Goal: Navigation & Orientation: Find specific page/section

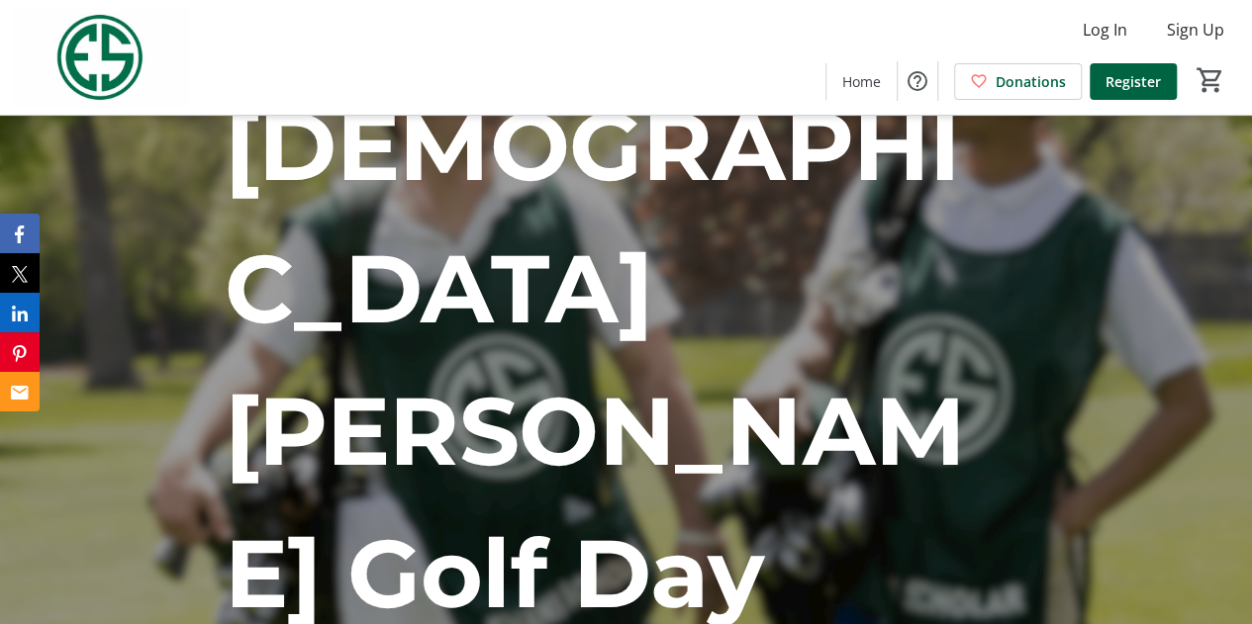
scroll to position [198, 0]
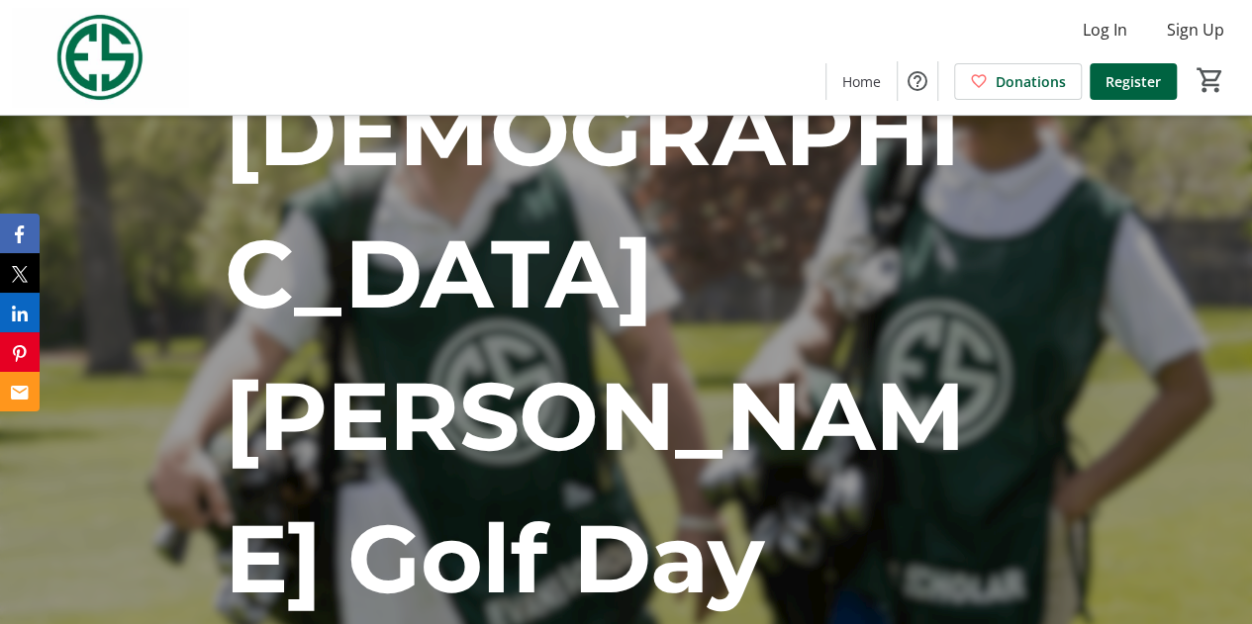
drag, startPoint x: 632, startPoint y: 385, endPoint x: 922, endPoint y: 405, distance: 290.6
copy div "Forest Akers West Golf Course 3535 Forest Road, Lansing, MI 48910"
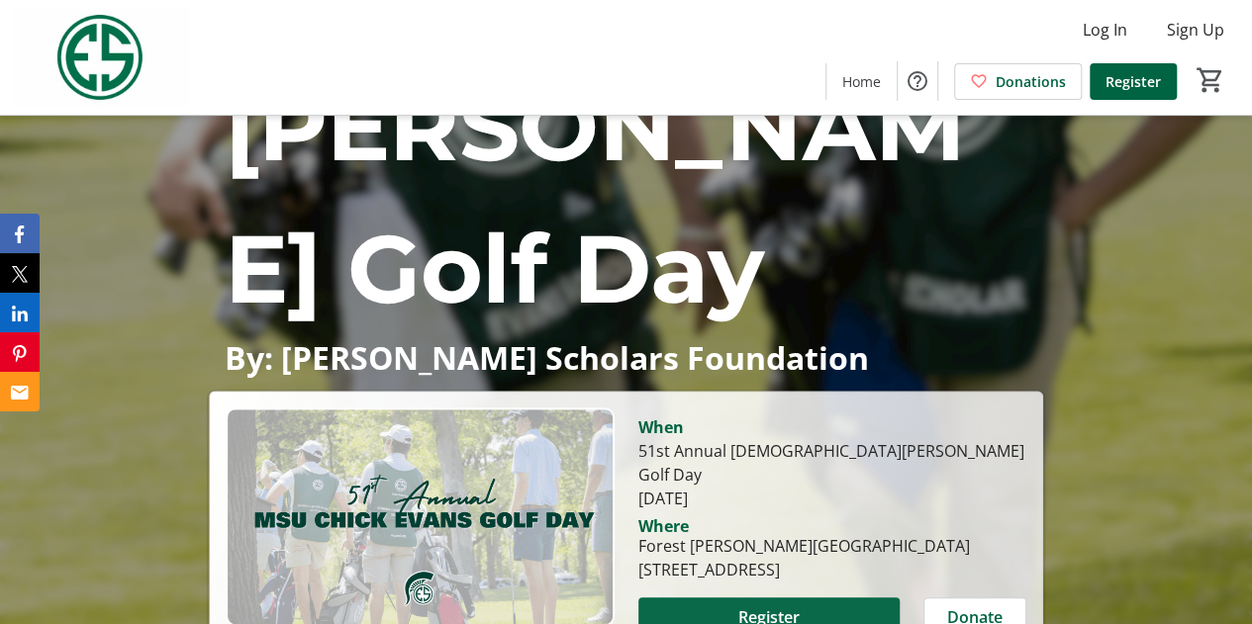
scroll to position [495, 0]
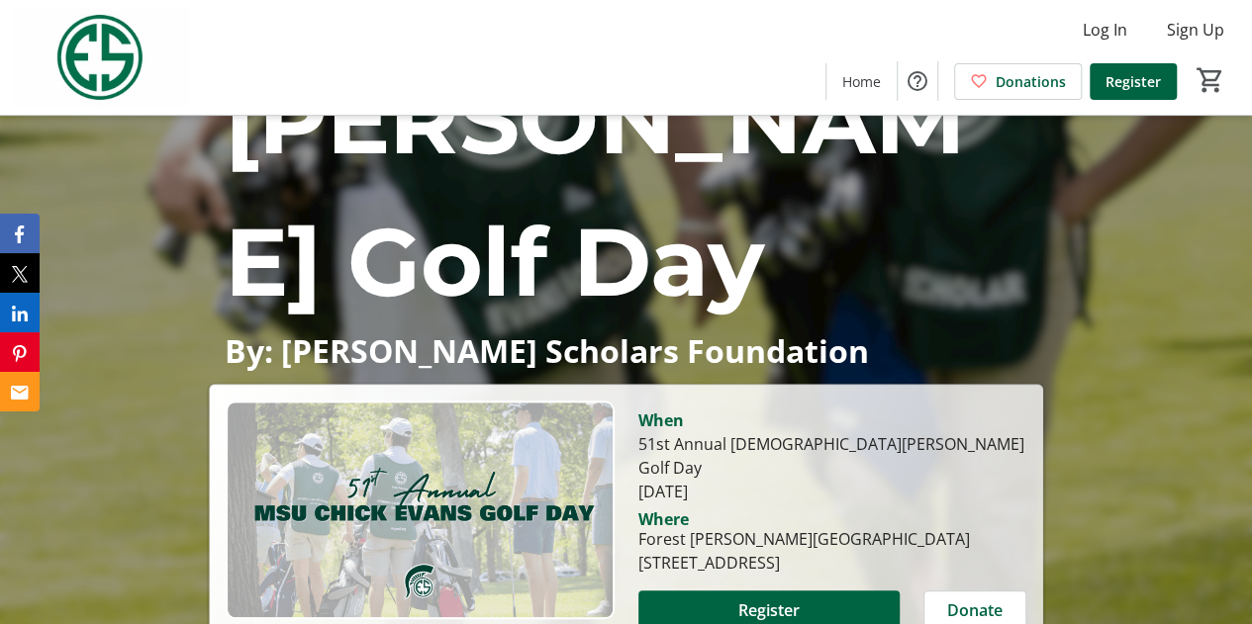
click at [968, 401] on div "When 51st Annual Chick Evans Golf Day Sunday, September 28 Where Forest Akers W…" at bounding box center [832, 546] width 413 height 290
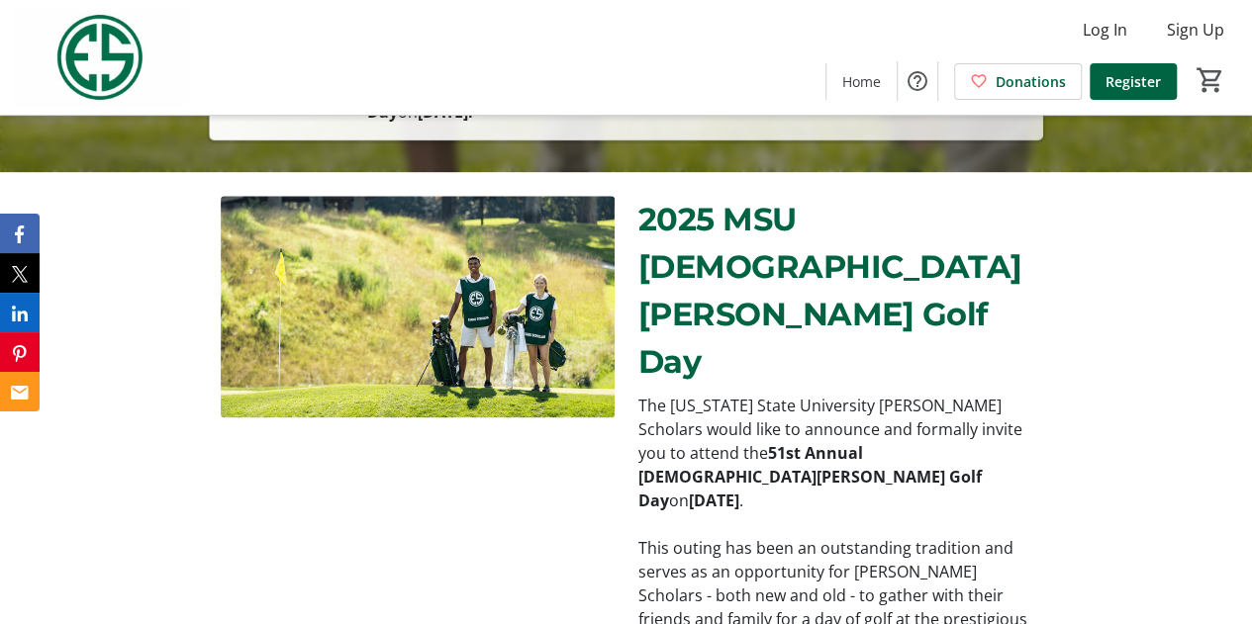
scroll to position [1098, 0]
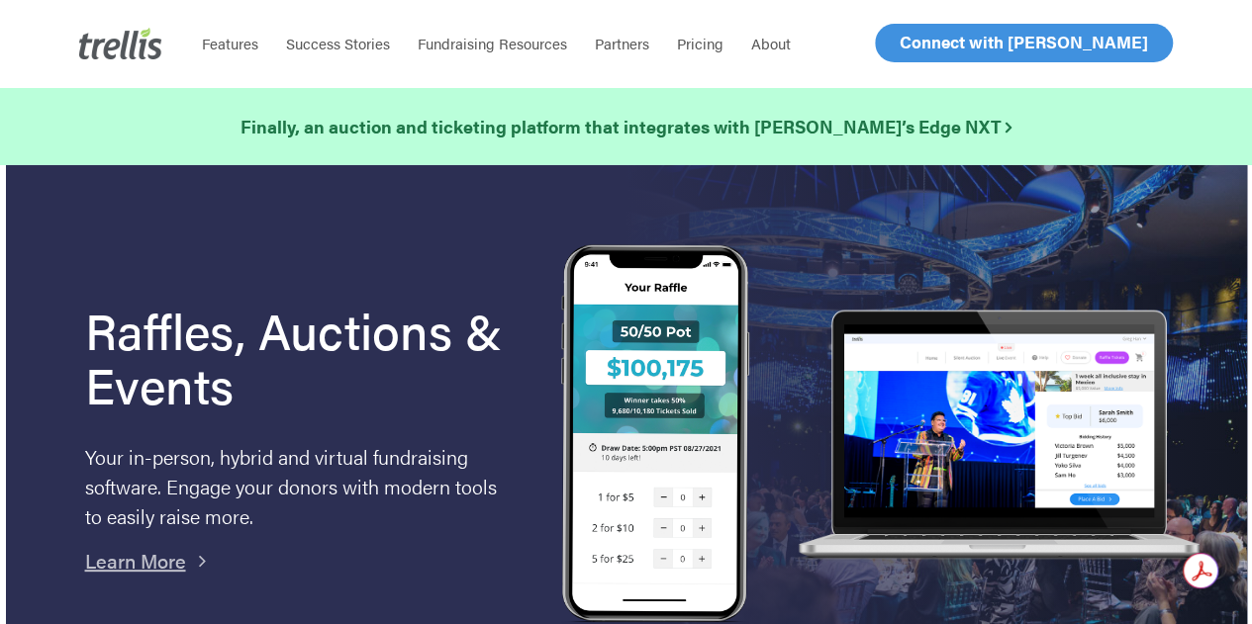
click at [932, 45] on span "Log In" at bounding box center [923, 43] width 48 height 24
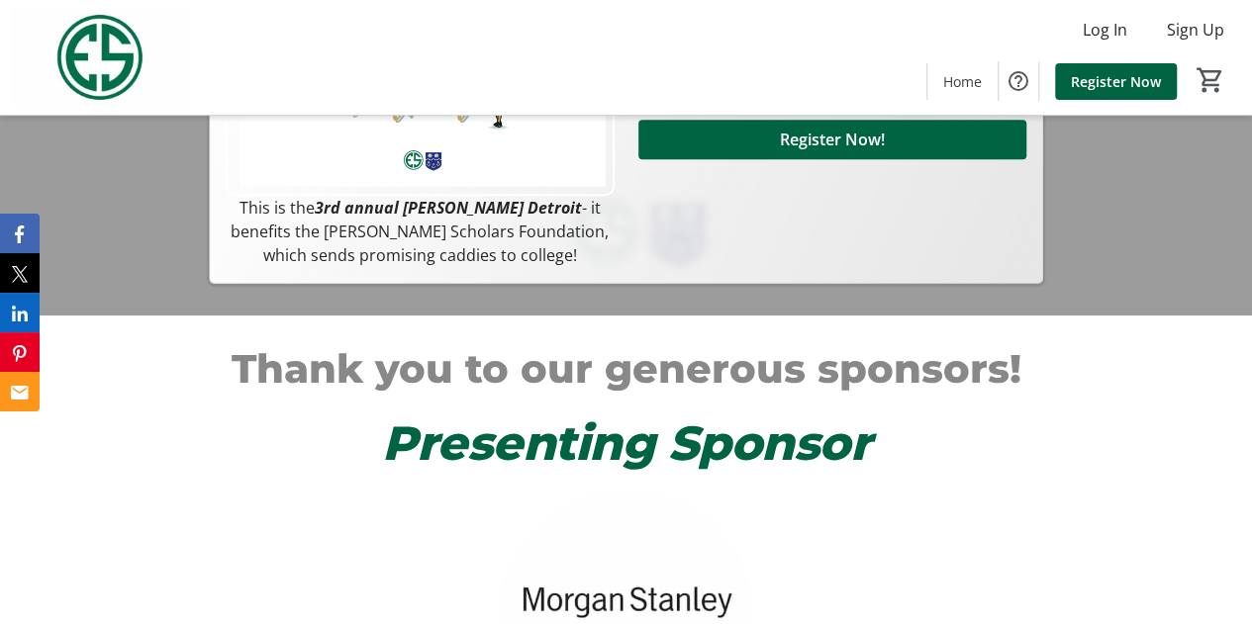
scroll to position [891, 0]
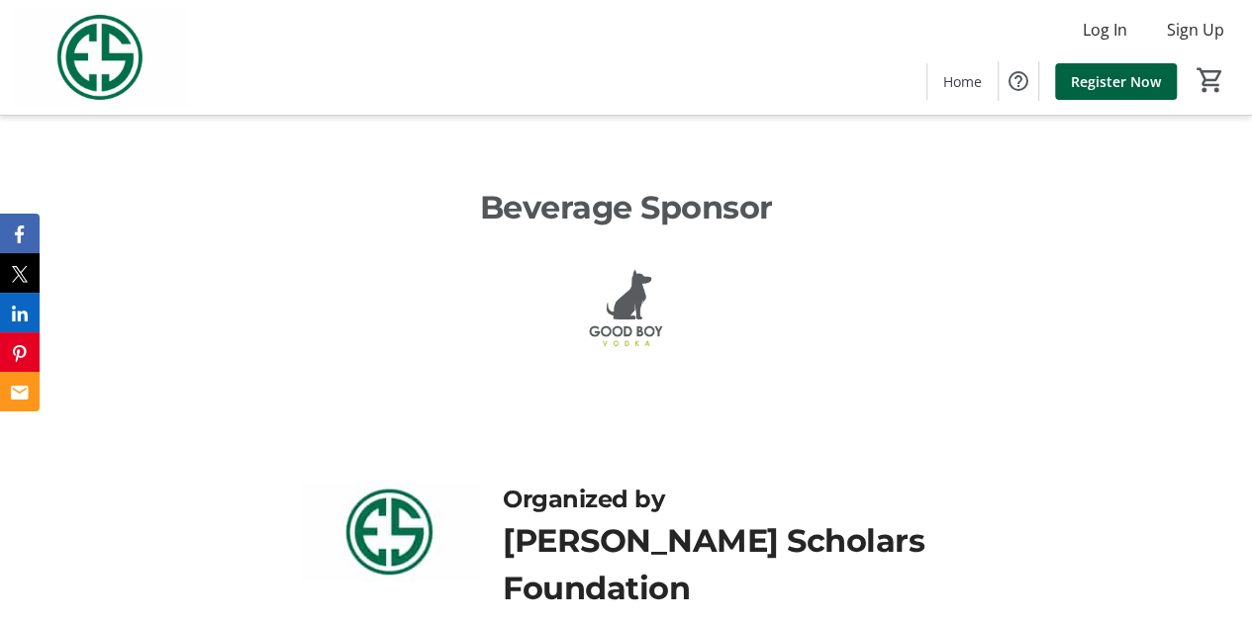
scroll to position [1136, 0]
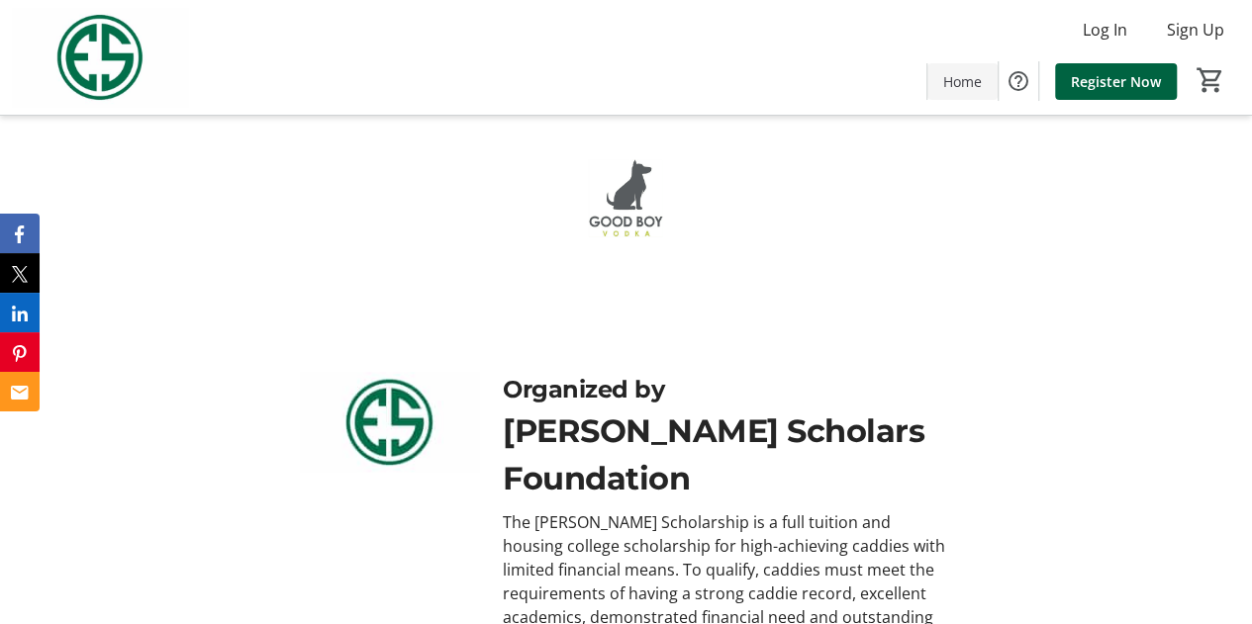
click at [977, 82] on span "Home" at bounding box center [962, 81] width 39 height 21
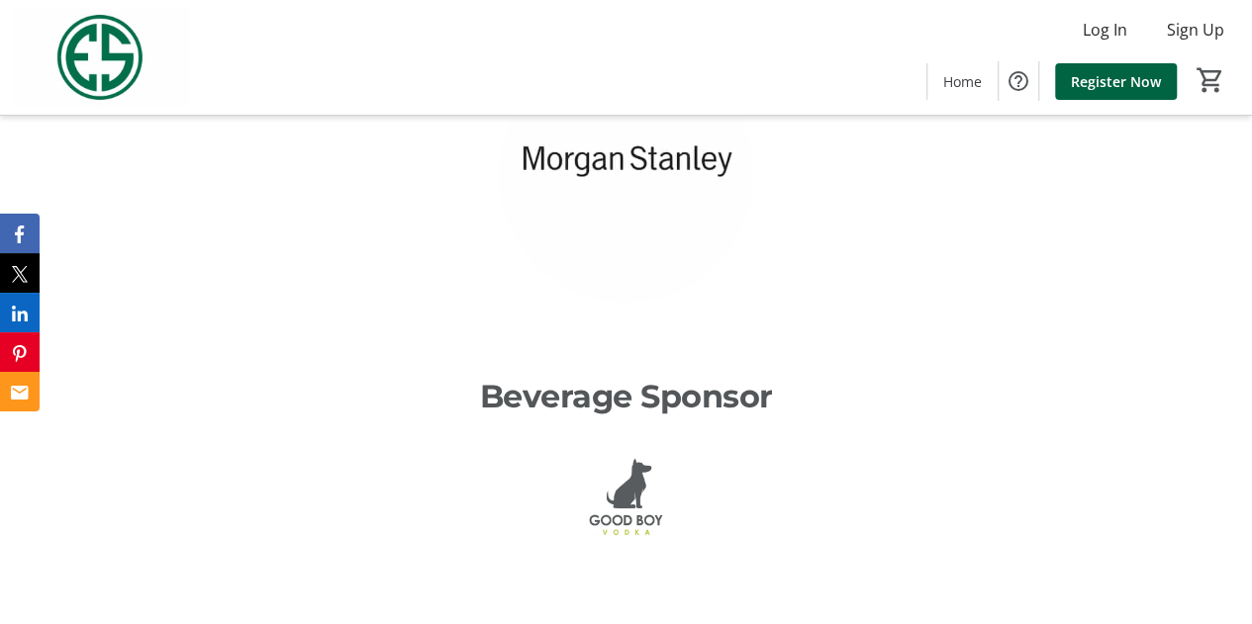
scroll to position [495, 0]
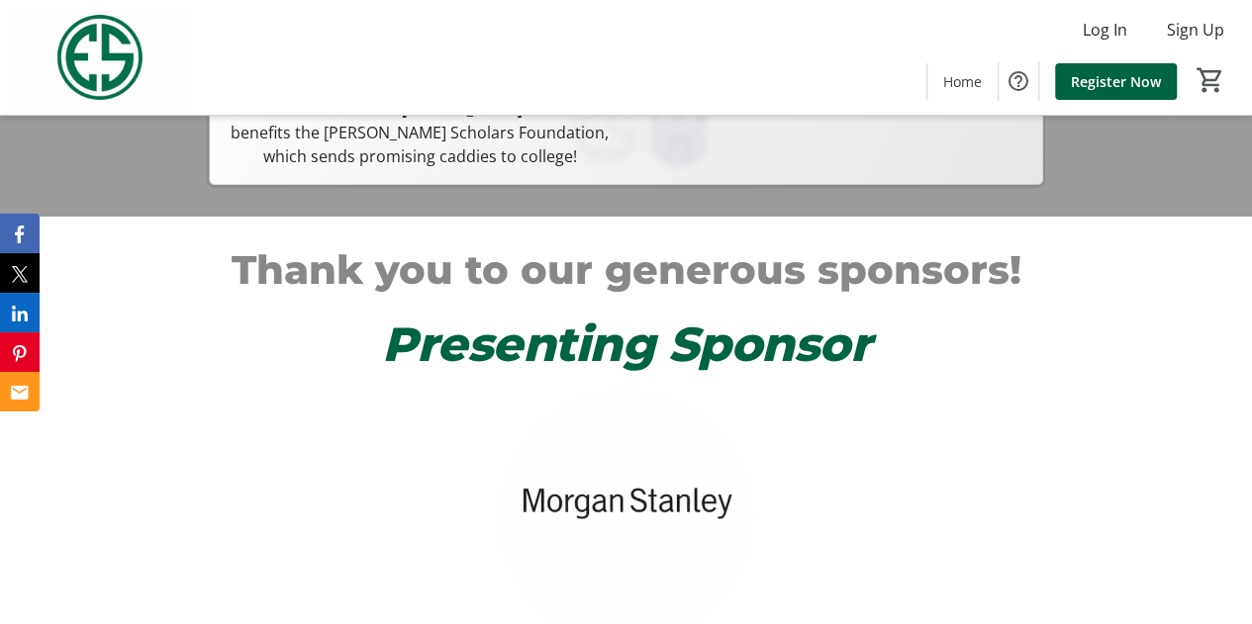
click at [1228, 418] on div "Thank you to our generous sponsors! Presenting Sponsor Beverage Sponsor" at bounding box center [626, 603] width 1252 height 773
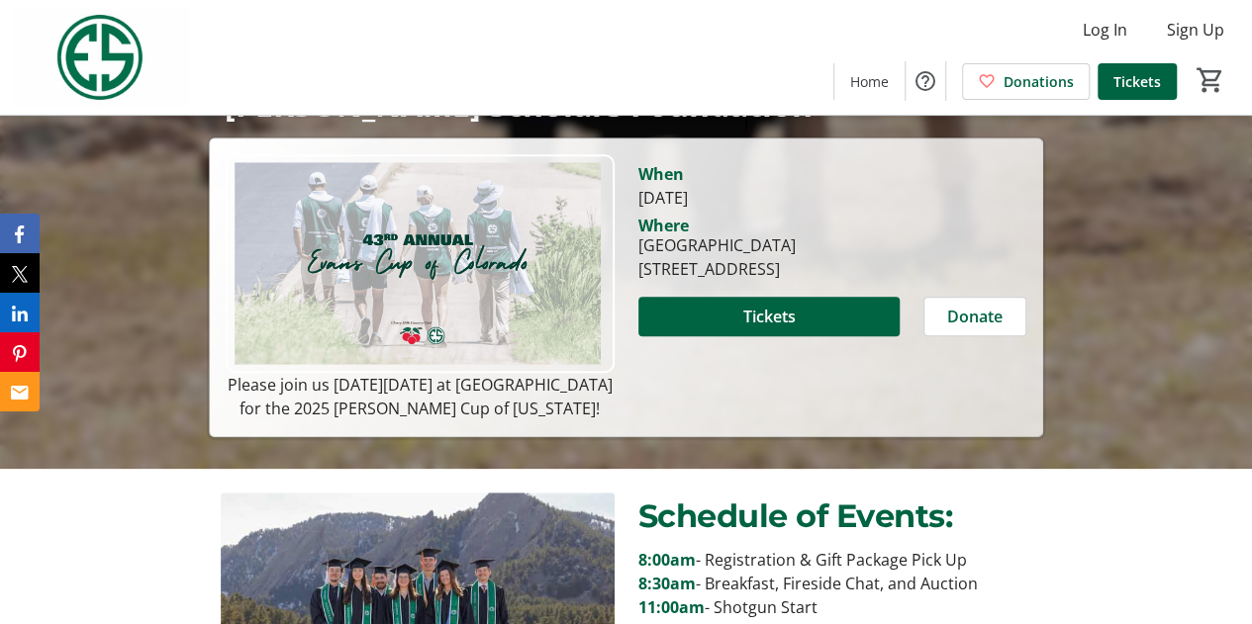
scroll to position [792, 0]
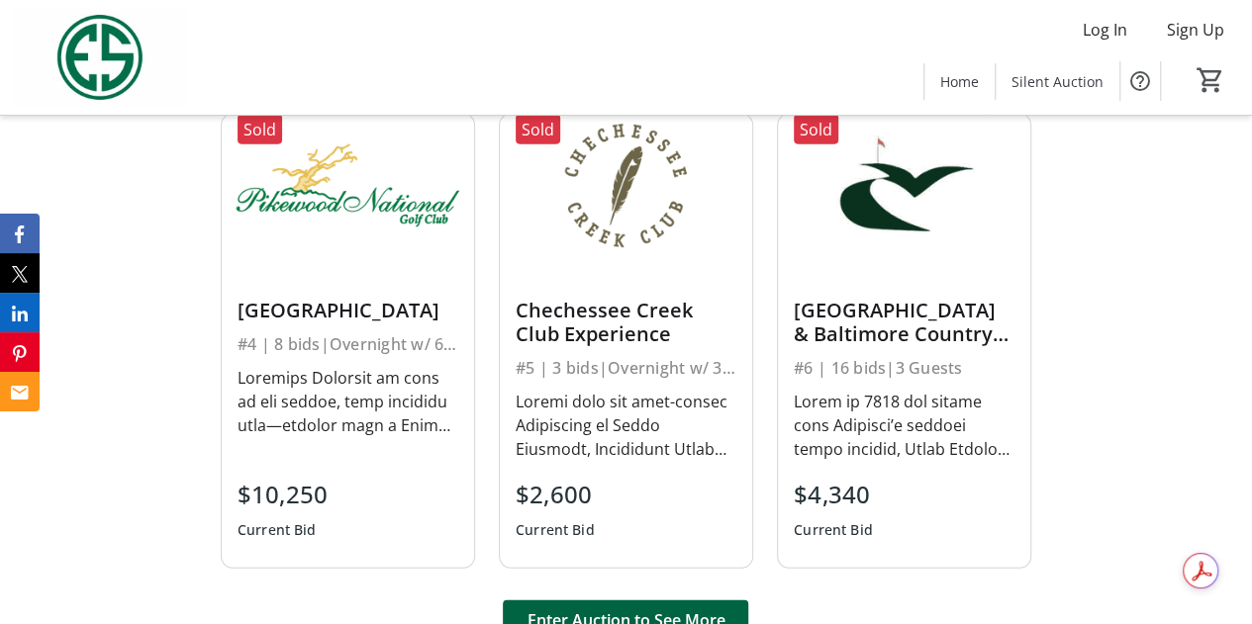
scroll to position [2532, 0]
